Goal: Ask a question

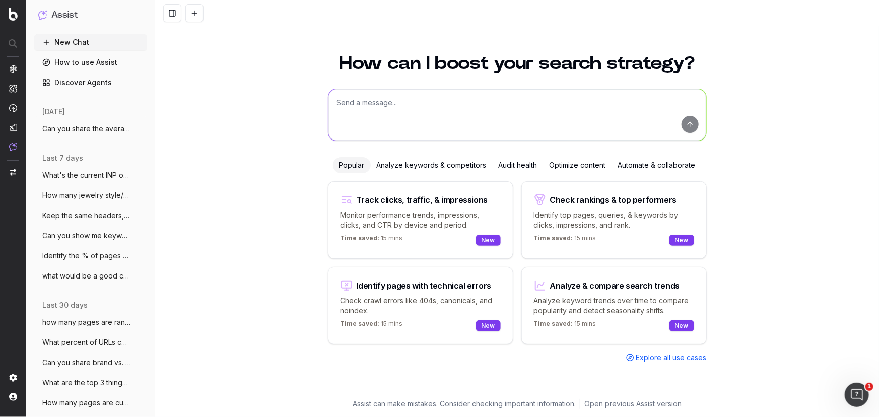
click at [476, 97] on textarea at bounding box center [517, 114] width 378 height 51
type textarea "Help me with a keyword strategy to rank for types of men's rings. Consider how …"
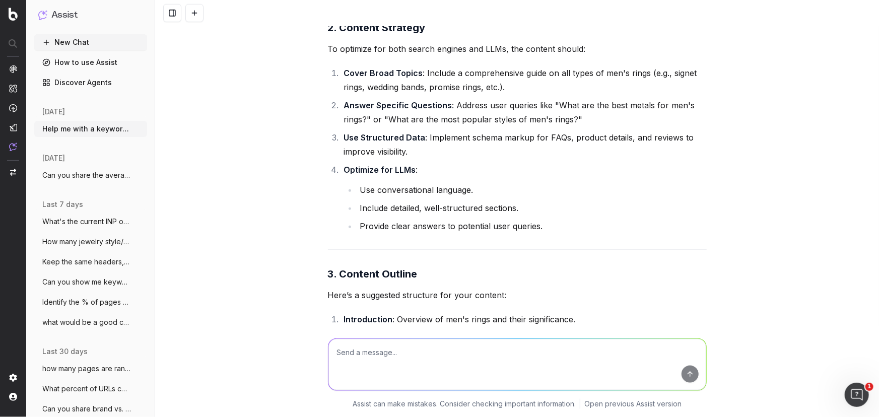
scroll to position [412, 0]
